Goal: Task Accomplishment & Management: Complete application form

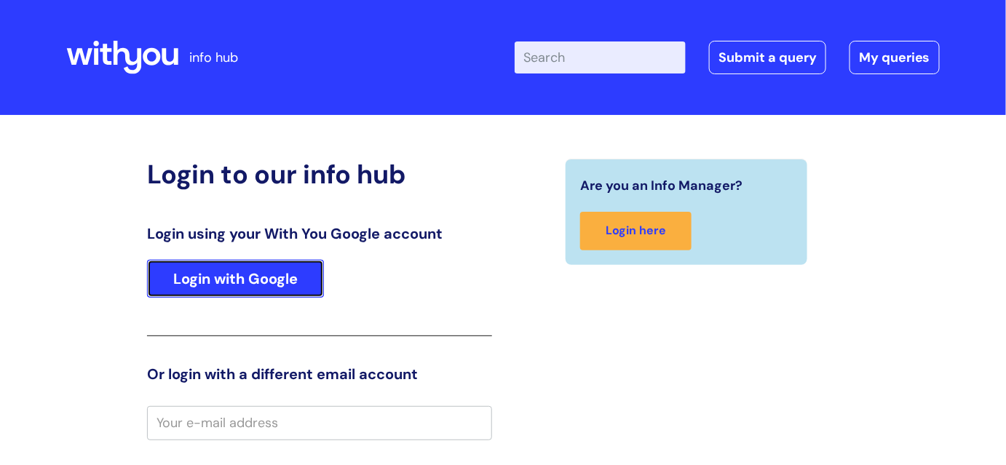
click at [275, 272] on link "Login with Google" at bounding box center [235, 279] width 177 height 38
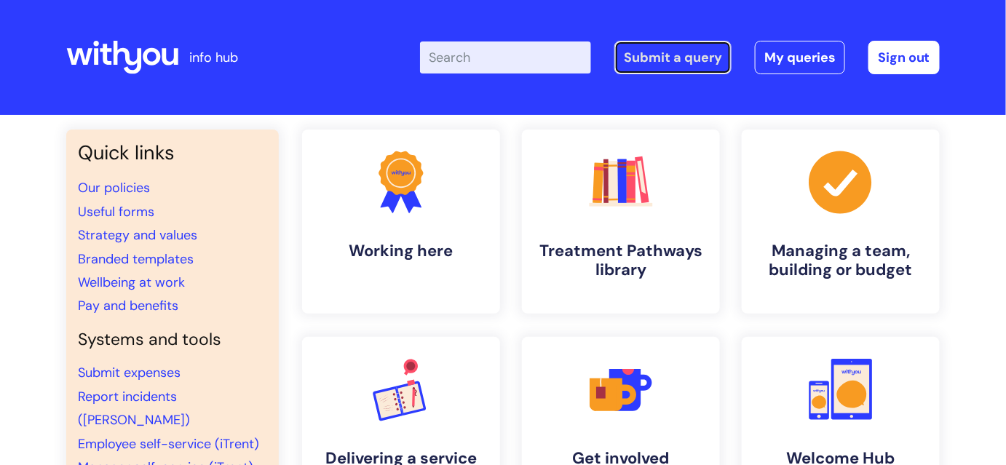
click at [661, 64] on link "Submit a query" at bounding box center [673, 57] width 117 height 33
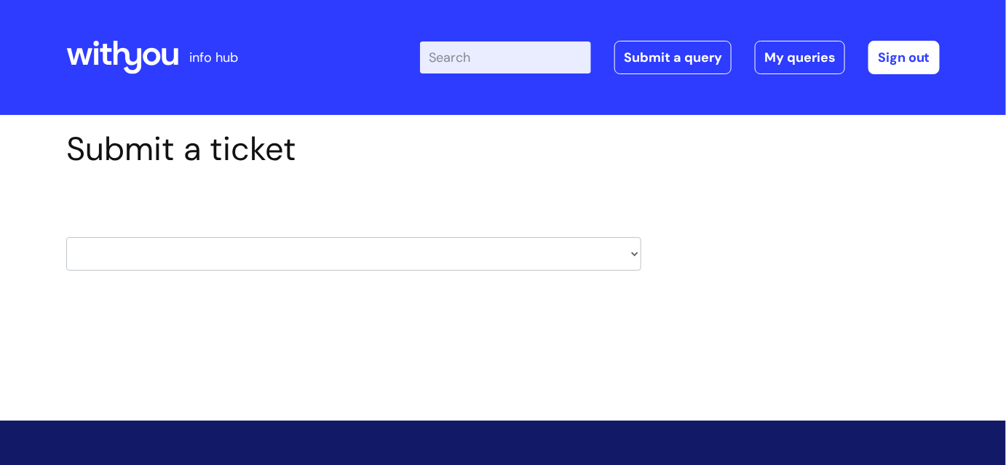
click at [513, 256] on select "HR / People IT and Support Clinical Drug Alerts Finance Accounts Data Support T…" at bounding box center [353, 253] width 575 height 33
select select "property_&_estates"
click at [66, 237] on select "HR / People IT and Support Clinical Drug Alerts Finance Accounts Data Support T…" at bounding box center [353, 253] width 575 height 33
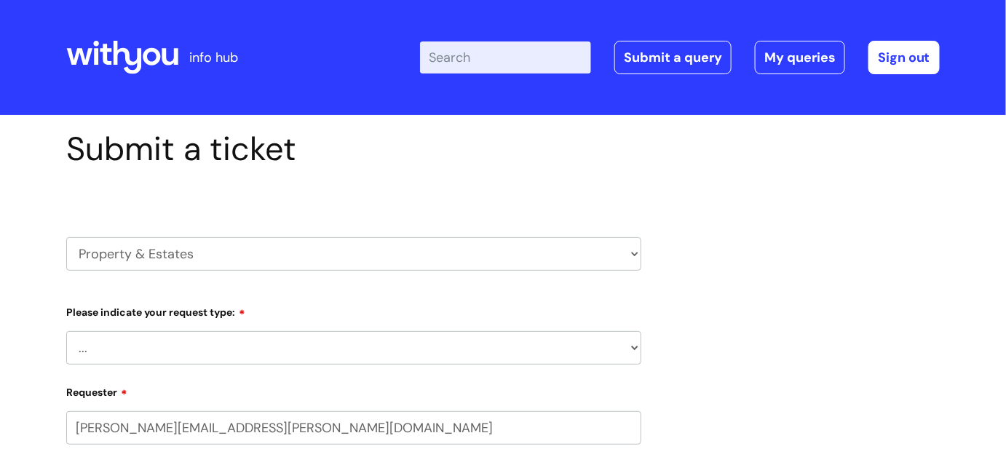
click at [517, 349] on select "... Facilities Support Lease/ Tenancy Agreements Health & Safety and Environmen…" at bounding box center [353, 347] width 575 height 33
select select "Health & Safety and Environmental"
click at [66, 331] on select "... Facilities Support Lease/ Tenancy Agreements Health & Safety and Environmen…" at bounding box center [353, 347] width 575 height 33
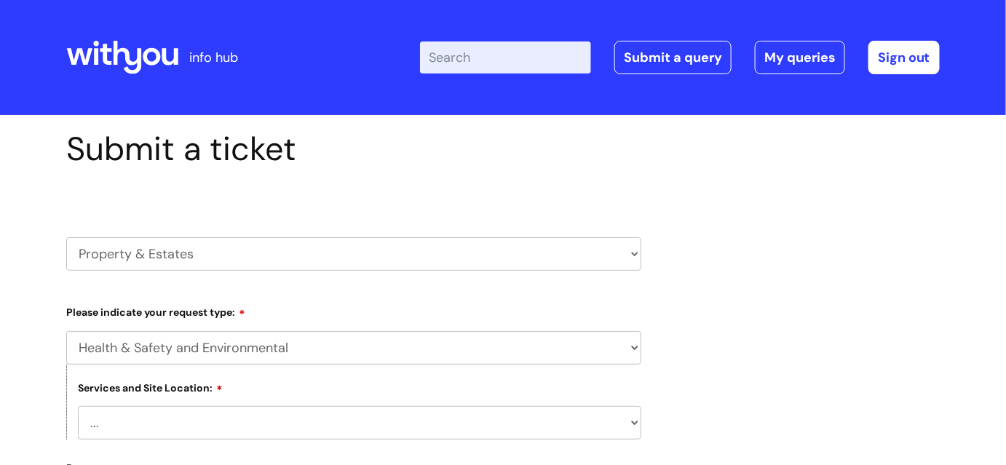
click at [504, 428] on select "... [GEOGRAPHIC_DATA] [GEOGRAPHIC_DATA] [GEOGRAPHIC_DATA] [GEOGRAPHIC_DATA] [GE…" at bounding box center [360, 422] width 564 height 33
select select "Grimsby"
click at [78, 406] on select "... [GEOGRAPHIC_DATA] [GEOGRAPHIC_DATA] [GEOGRAPHIC_DATA] [GEOGRAPHIC_DATA] [GE…" at bounding box center [360, 422] width 564 height 33
click at [460, 256] on select "HR / People IT and Support Clinical Drug Alerts Finance Accounts Data Support T…" at bounding box center [353, 253] width 575 height 33
click at [452, 254] on select "HR / People IT and Support Clinical Drug Alerts Finance Accounts Data Support T…" at bounding box center [353, 253] width 575 height 33
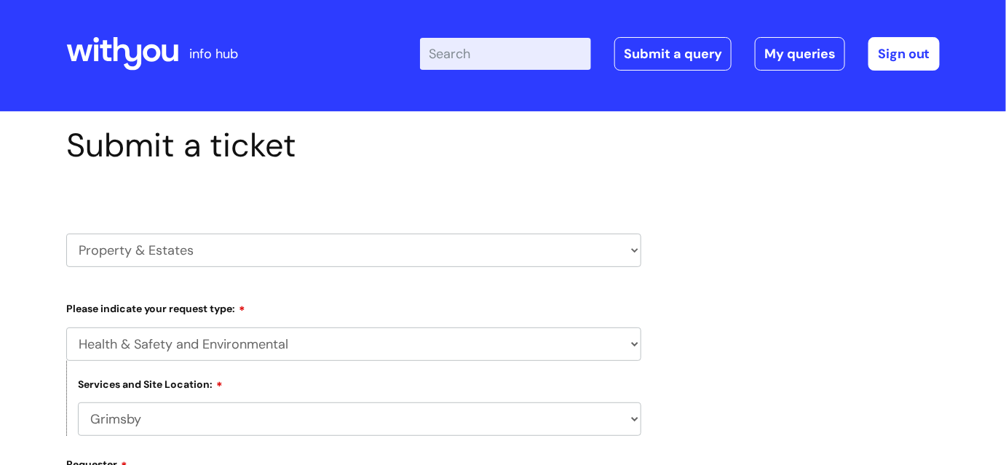
scroll to position [331, 0]
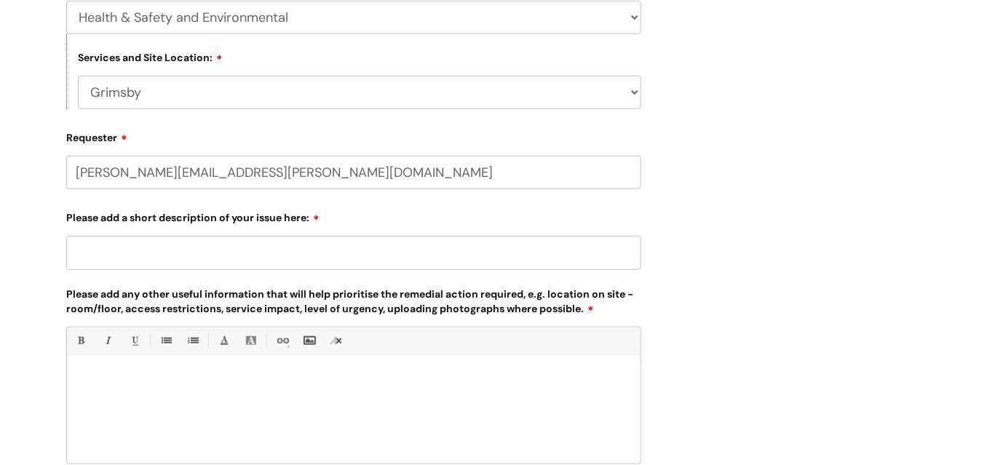
click at [289, 256] on input "Please add a short description of your issue here:" at bounding box center [353, 252] width 575 height 33
type input "W"
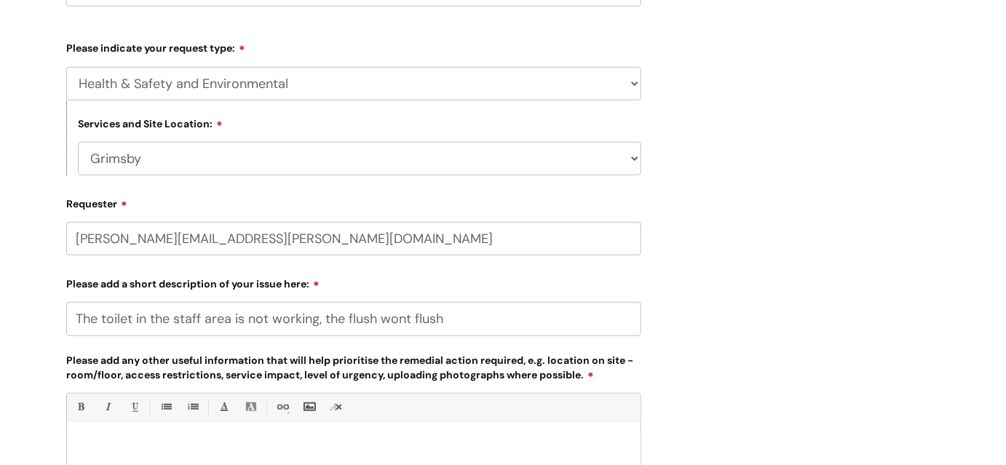
click at [100, 319] on input "The toilet in the staff area is not working, the flush wont flush" at bounding box center [353, 318] width 575 height 33
click at [508, 321] on input "The ladies toilet in the staff area is not working, the flush wont flush" at bounding box center [353, 318] width 575 height 33
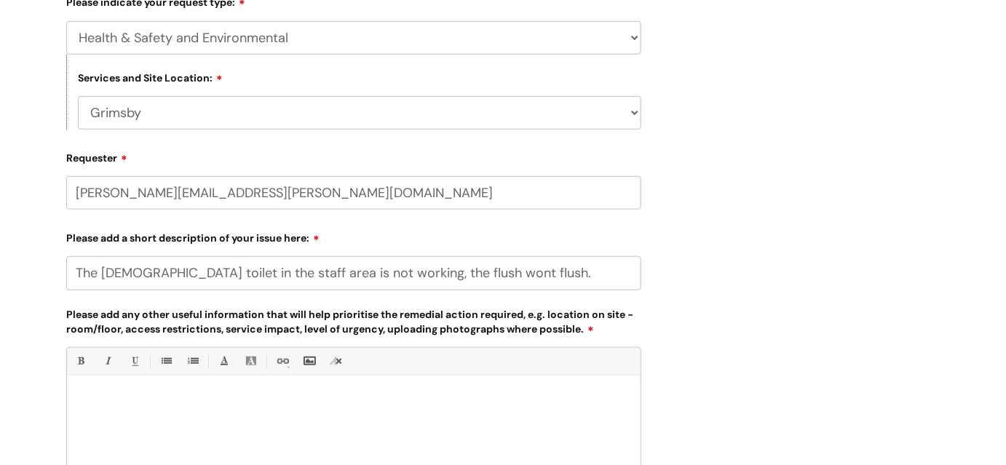
scroll to position [331, 0]
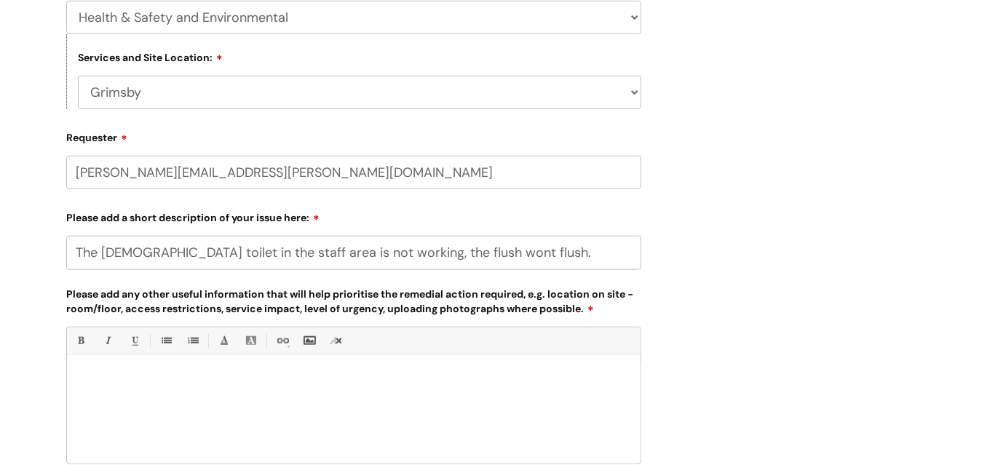
type input "The ladies toilet in the staff area is not working, the flush wont flush."
click at [190, 374] on p at bounding box center [354, 380] width 552 height 13
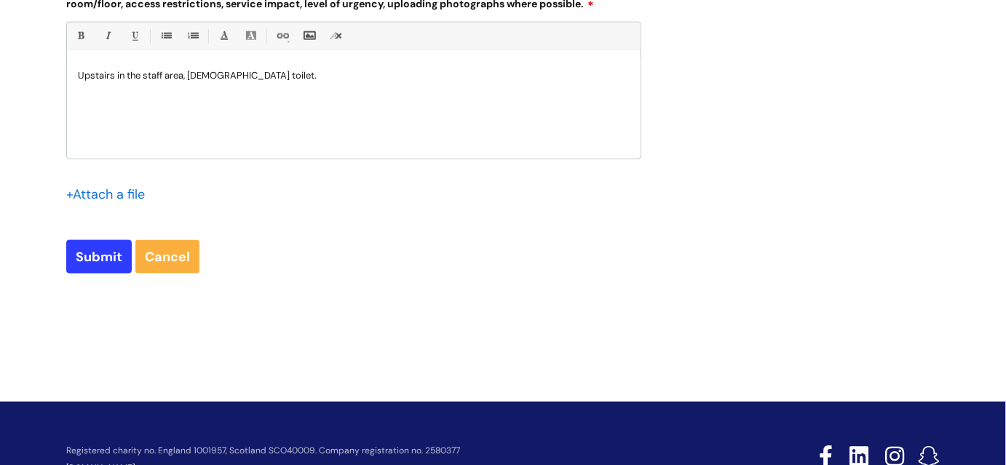
scroll to position [689, 0]
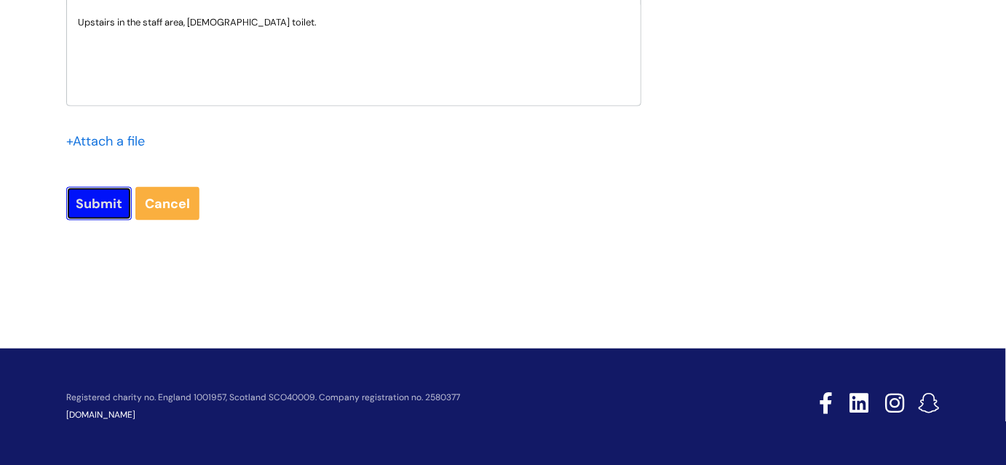
click at [85, 207] on input "Submit" at bounding box center [99, 203] width 66 height 33
type input "Please Wait..."
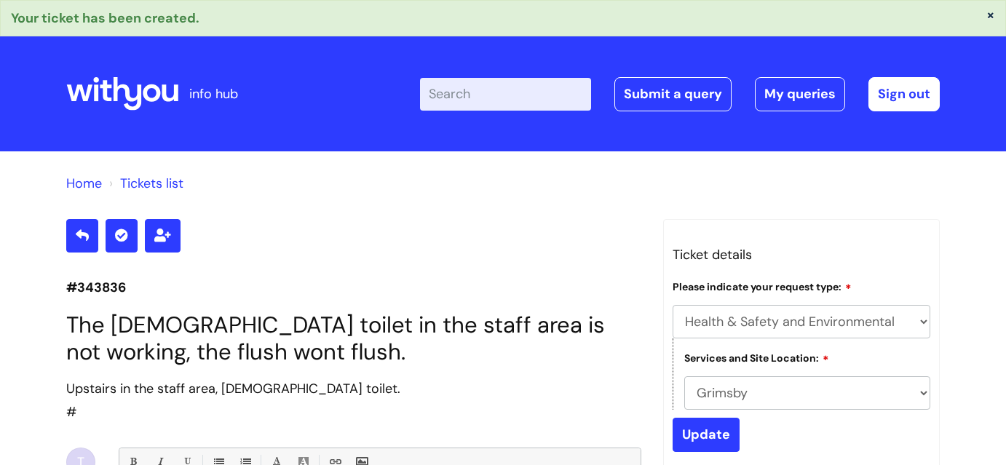
select select "Health & Safety and Environmental"
select select "Grimsby"
